Goal: Task Accomplishment & Management: Use online tool/utility

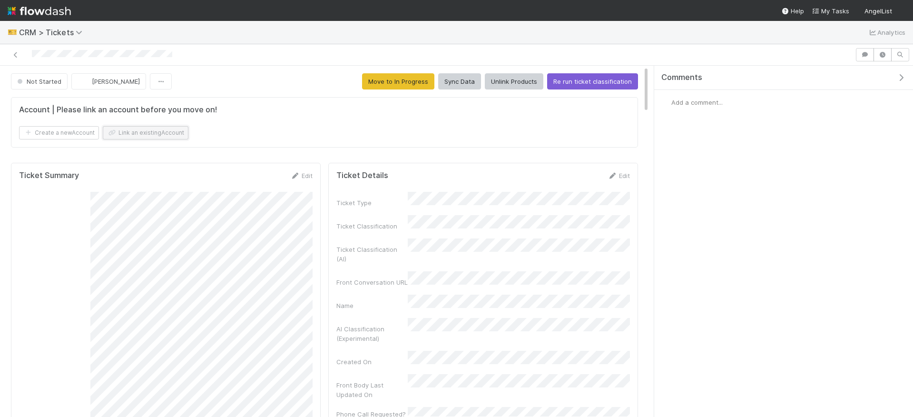
click at [135, 128] on button "Link an existing Account" at bounding box center [146, 132] width 86 height 13
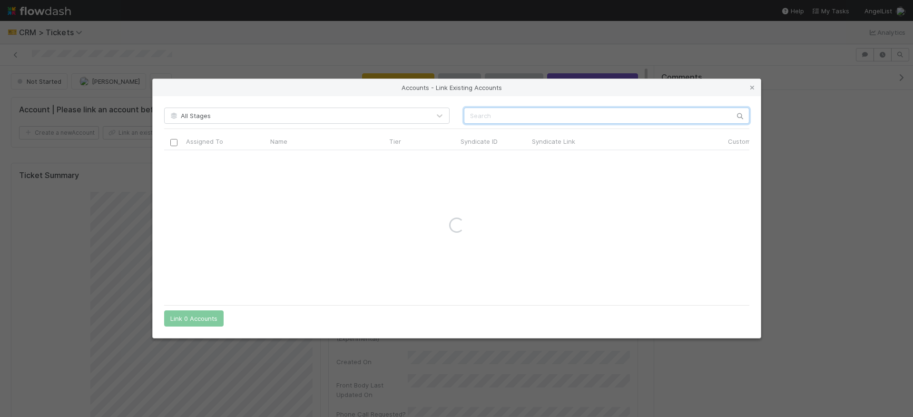
click at [491, 119] on input "text" at bounding box center [607, 116] width 286 height 16
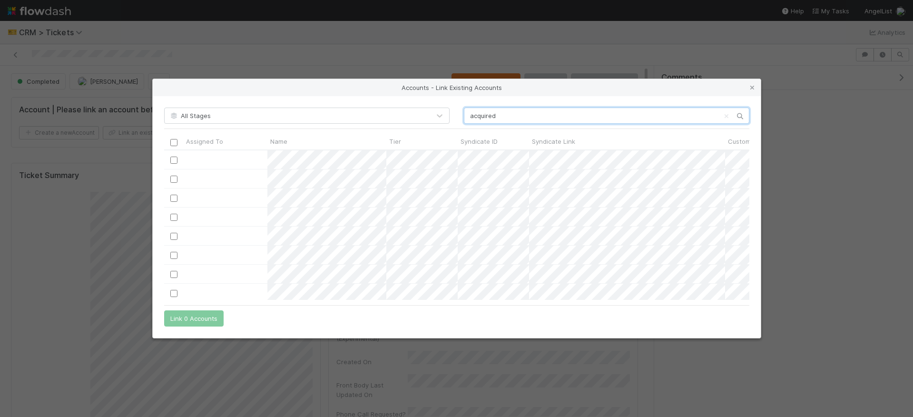
click at [542, 114] on input "acquired" at bounding box center [607, 116] width 286 height 16
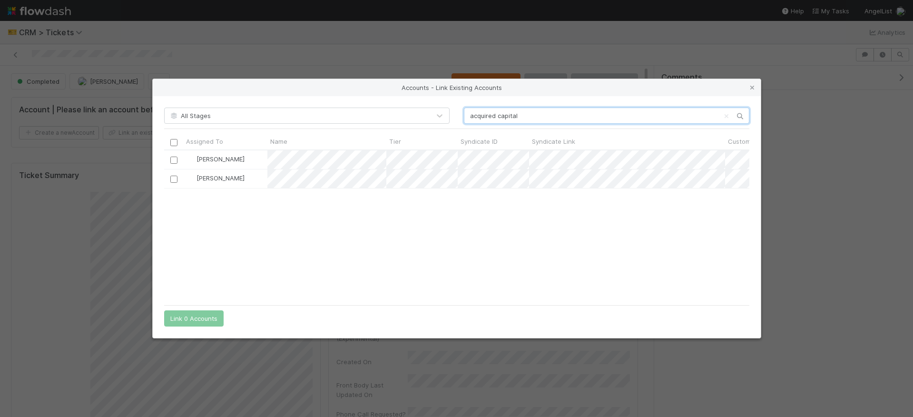
scroll to position [150, 586]
type input "acquired capital"
click at [173, 176] on input "checkbox" at bounding box center [173, 179] width 7 height 7
click at [199, 319] on button "Link 1 Account" at bounding box center [191, 318] width 55 height 16
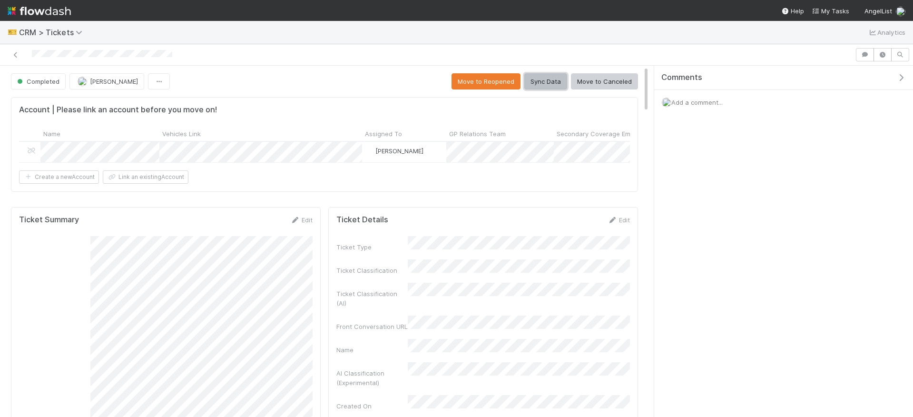
click at [544, 80] on button "Sync Data" at bounding box center [546, 81] width 43 height 16
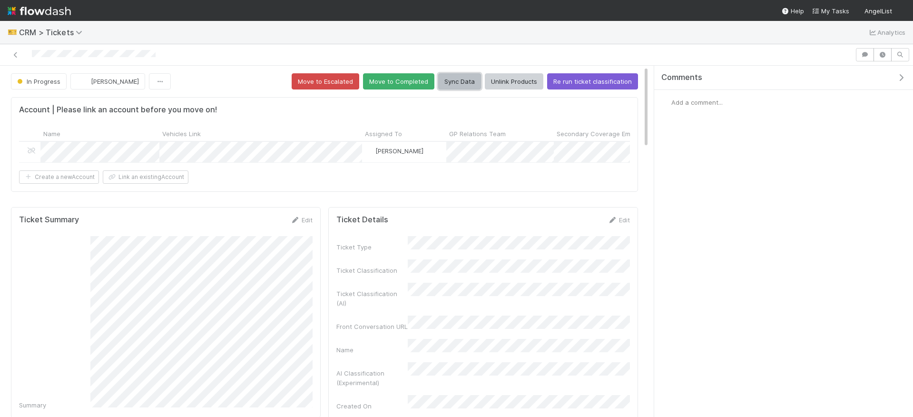
click at [457, 77] on button "Sync Data" at bounding box center [459, 81] width 43 height 16
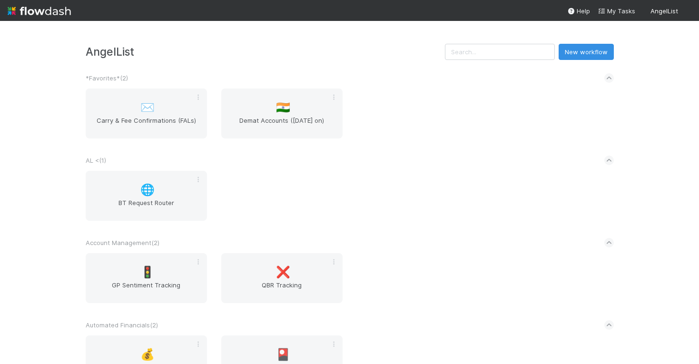
scroll to position [1469, 0]
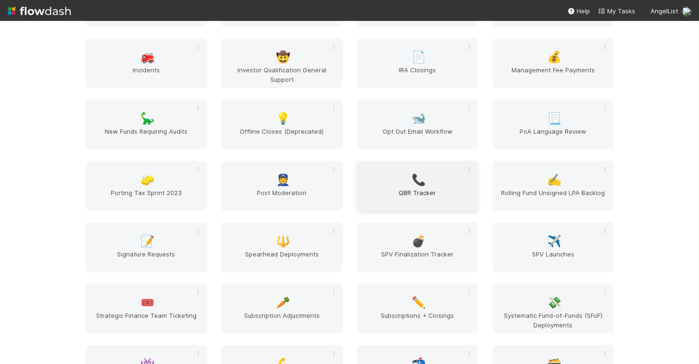
click at [419, 191] on span "QBR Tracker" at bounding box center [418, 197] width 114 height 19
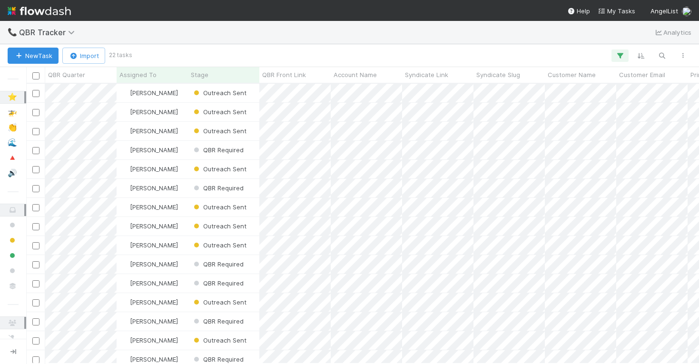
scroll to position [280, 673]
click at [661, 48] on div "New Task Import 22 tasks Search Search Search" at bounding box center [349, 55] width 699 height 23
click at [659, 59] on icon "button" at bounding box center [662, 55] width 10 height 9
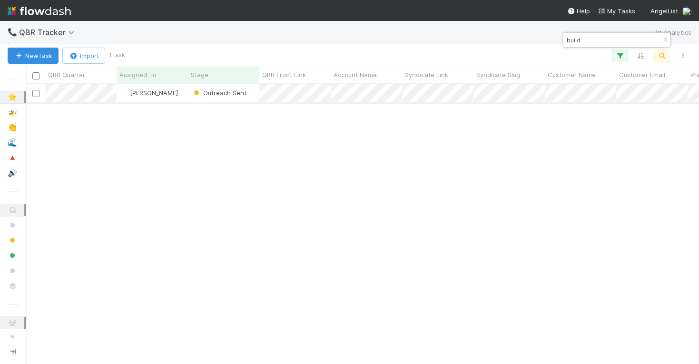
type input "build"
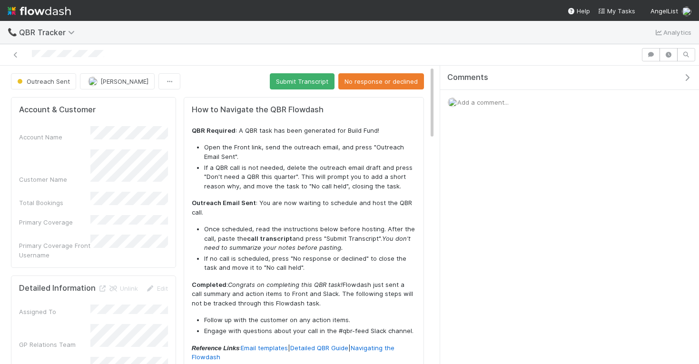
click at [687, 74] on icon "button" at bounding box center [688, 78] width 10 height 8
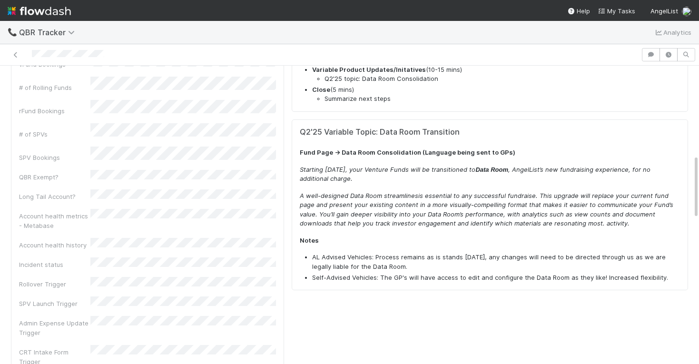
scroll to position [413, 0]
